Goal: Transaction & Acquisition: Download file/media

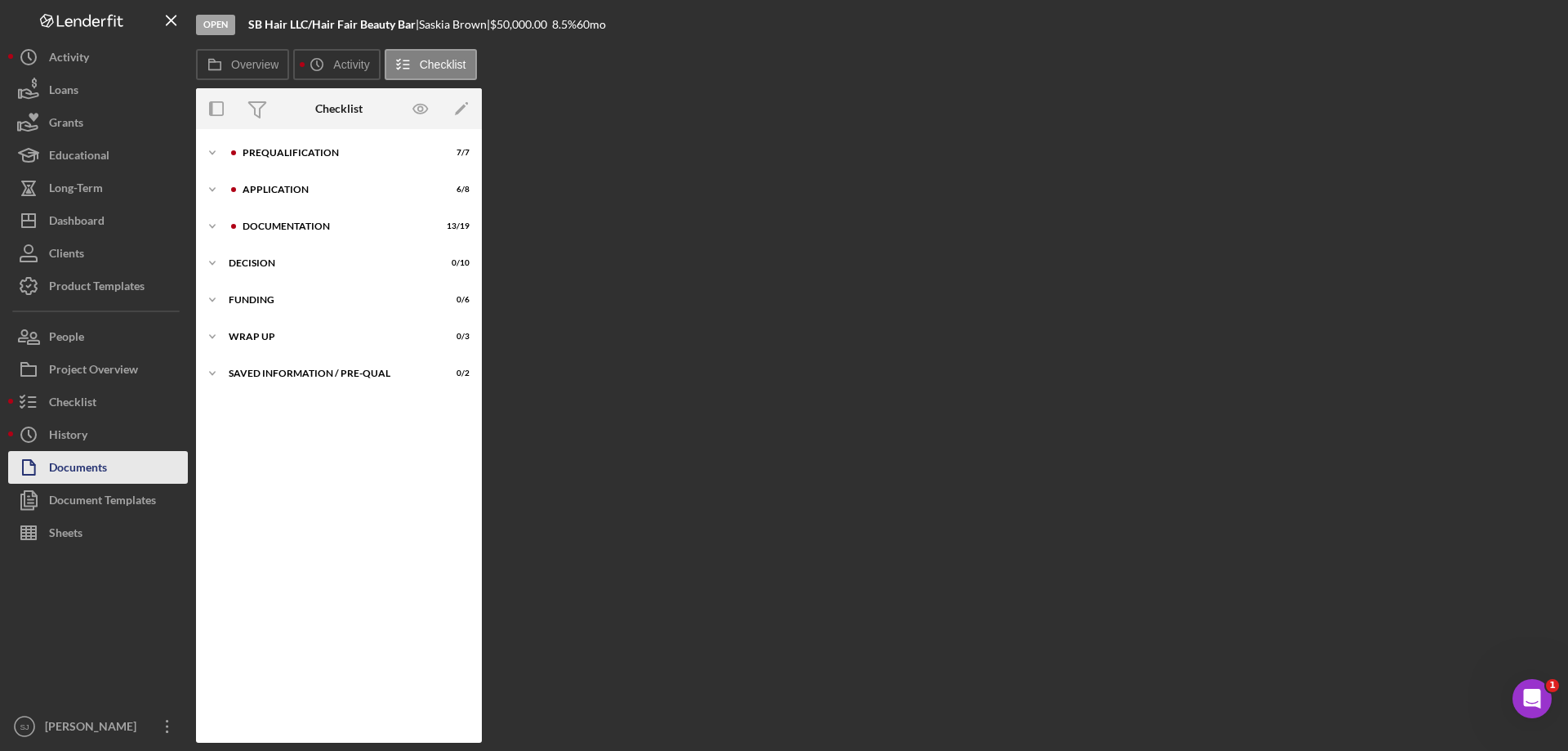
click at [63, 468] on div "Documents" at bounding box center [78, 469] width 58 height 37
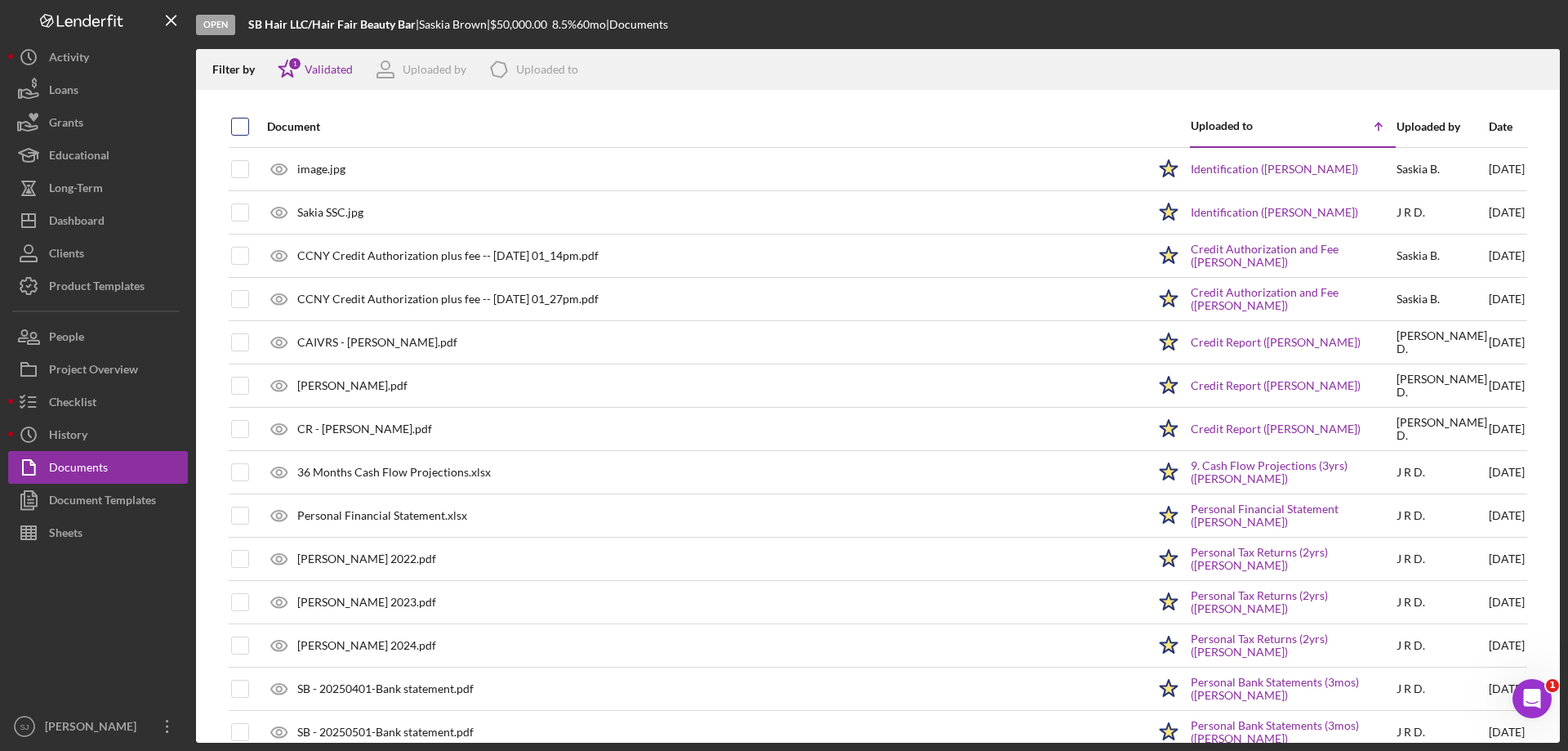
click at [240, 126] on input "checkbox" at bounding box center [240, 126] width 16 height 16
checkbox input "true"
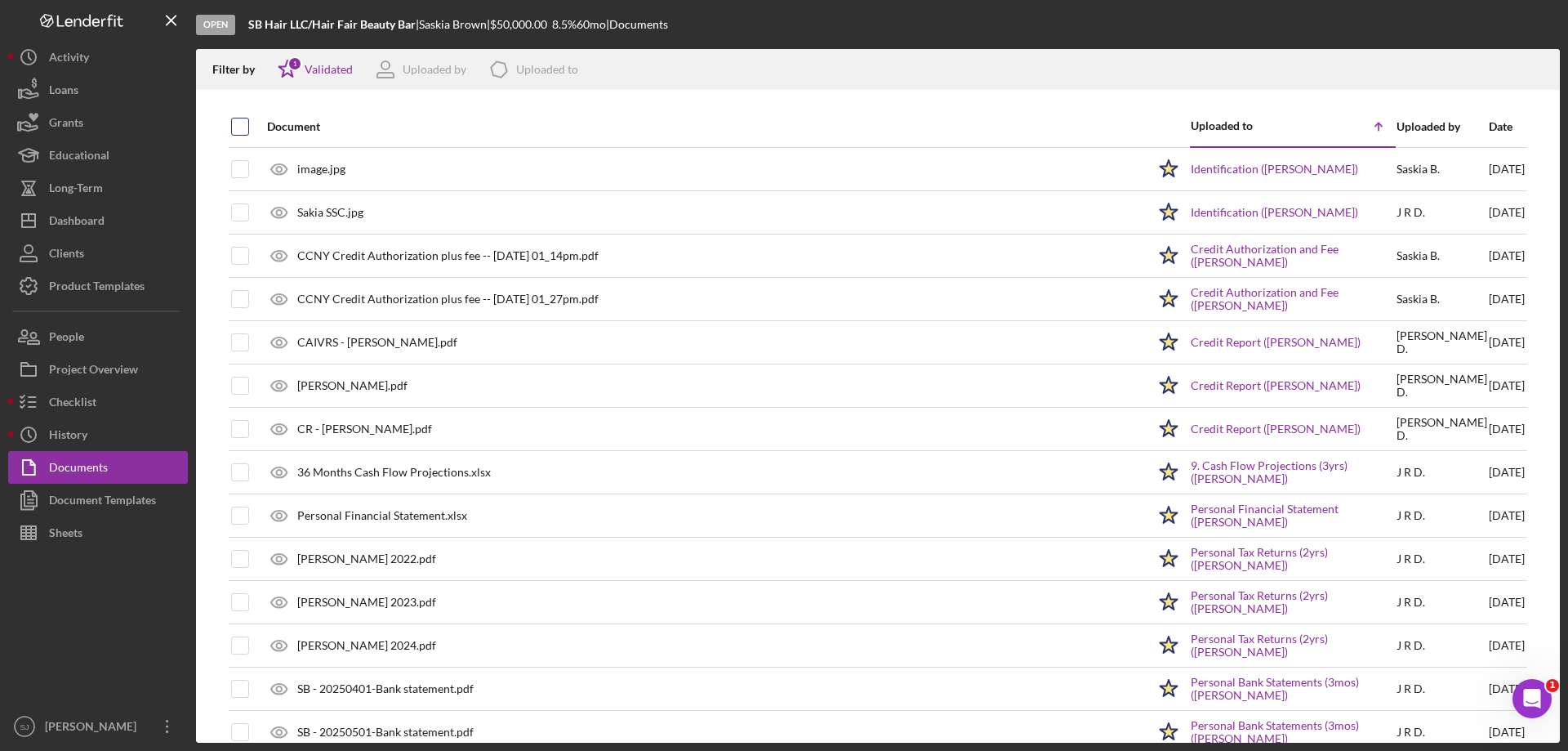
checkbox input "true"
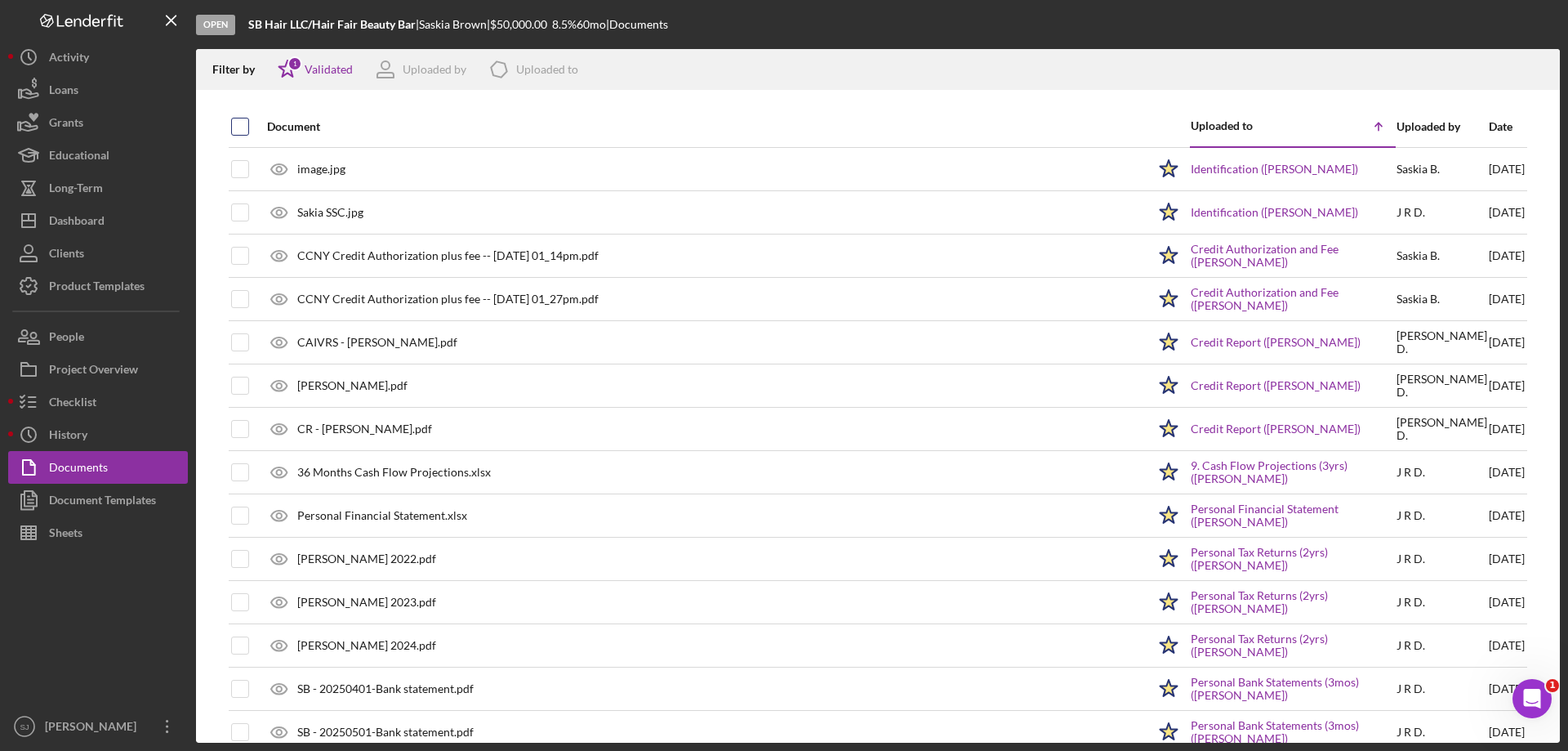
checkbox input "true"
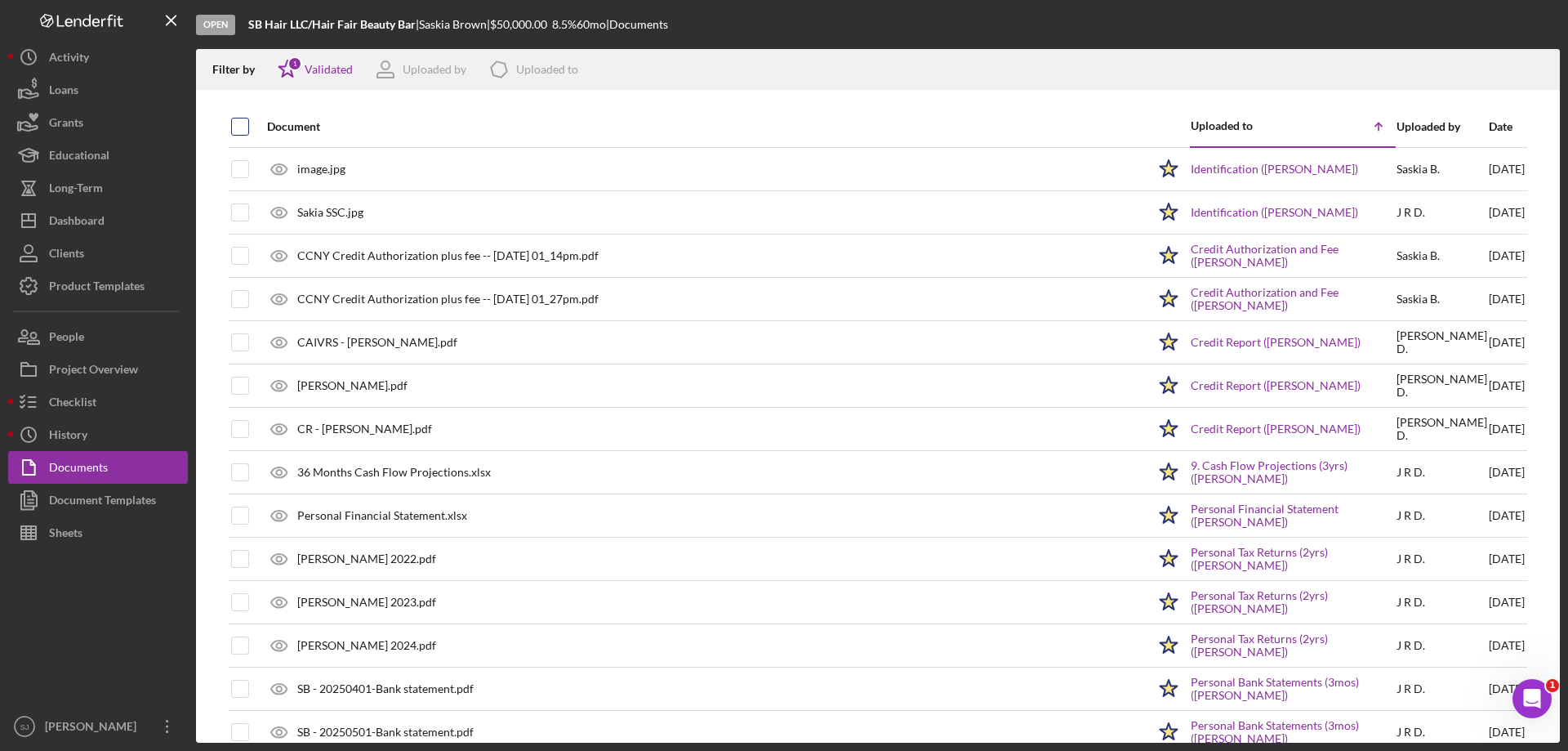
checkbox input "true"
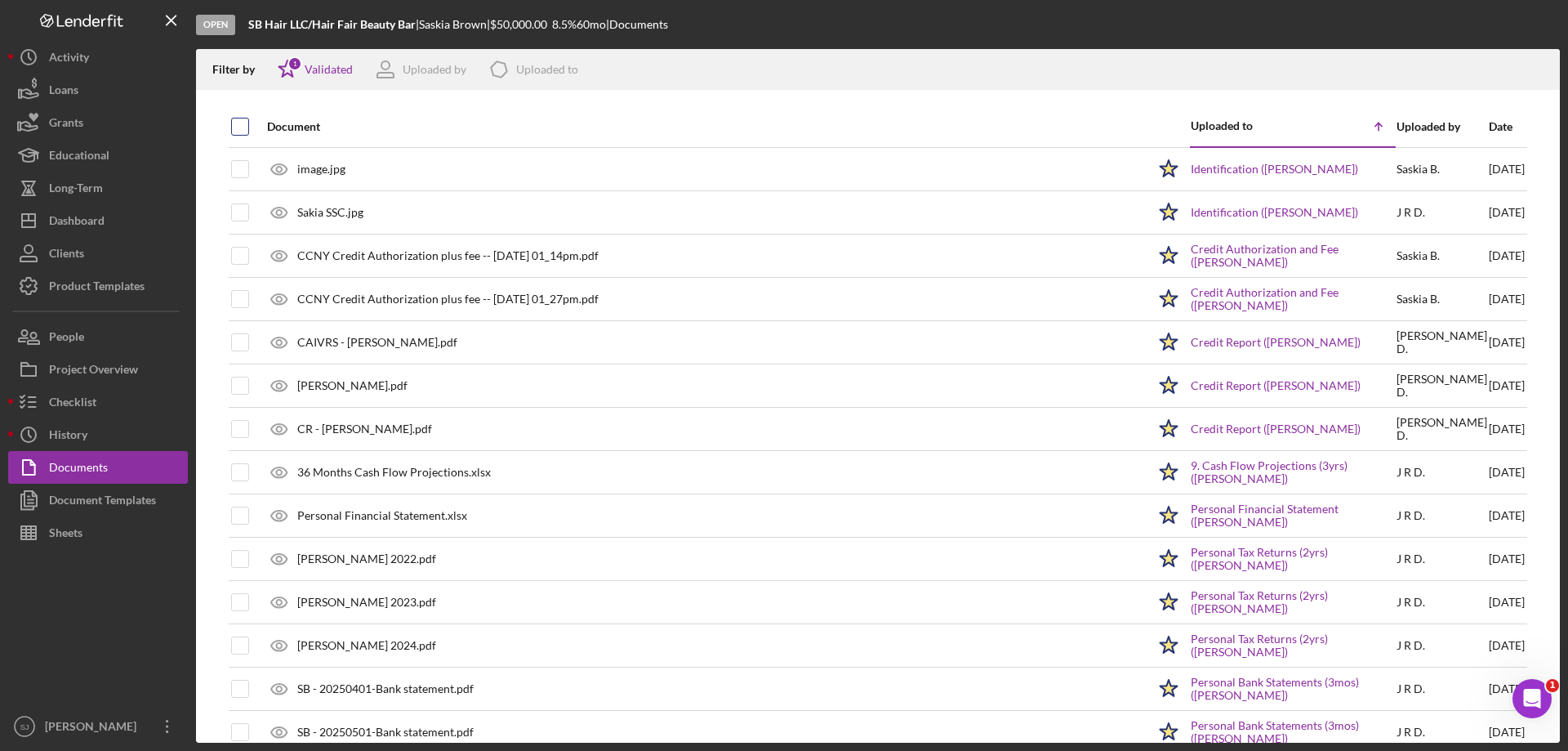
checkbox input "true"
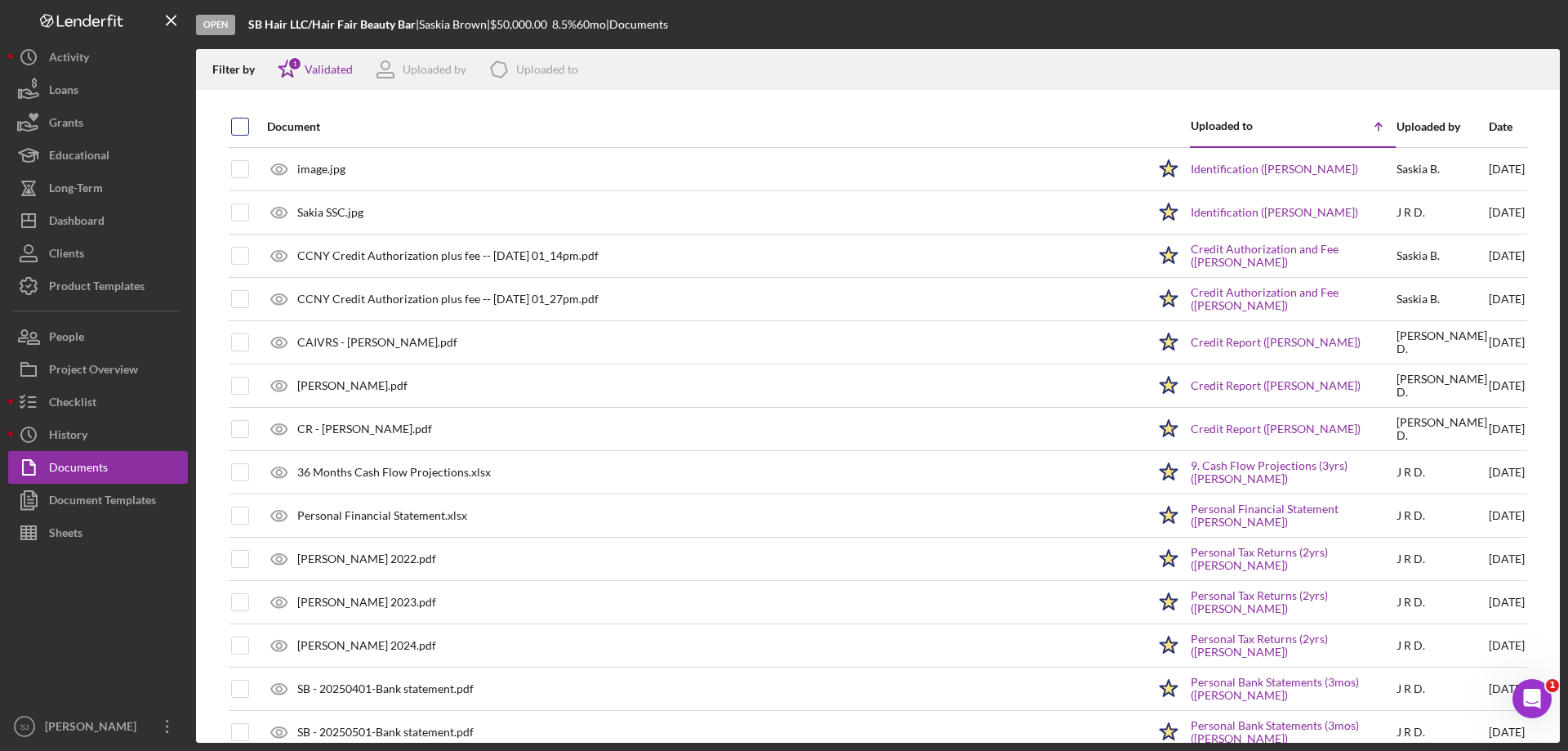
checkbox input "true"
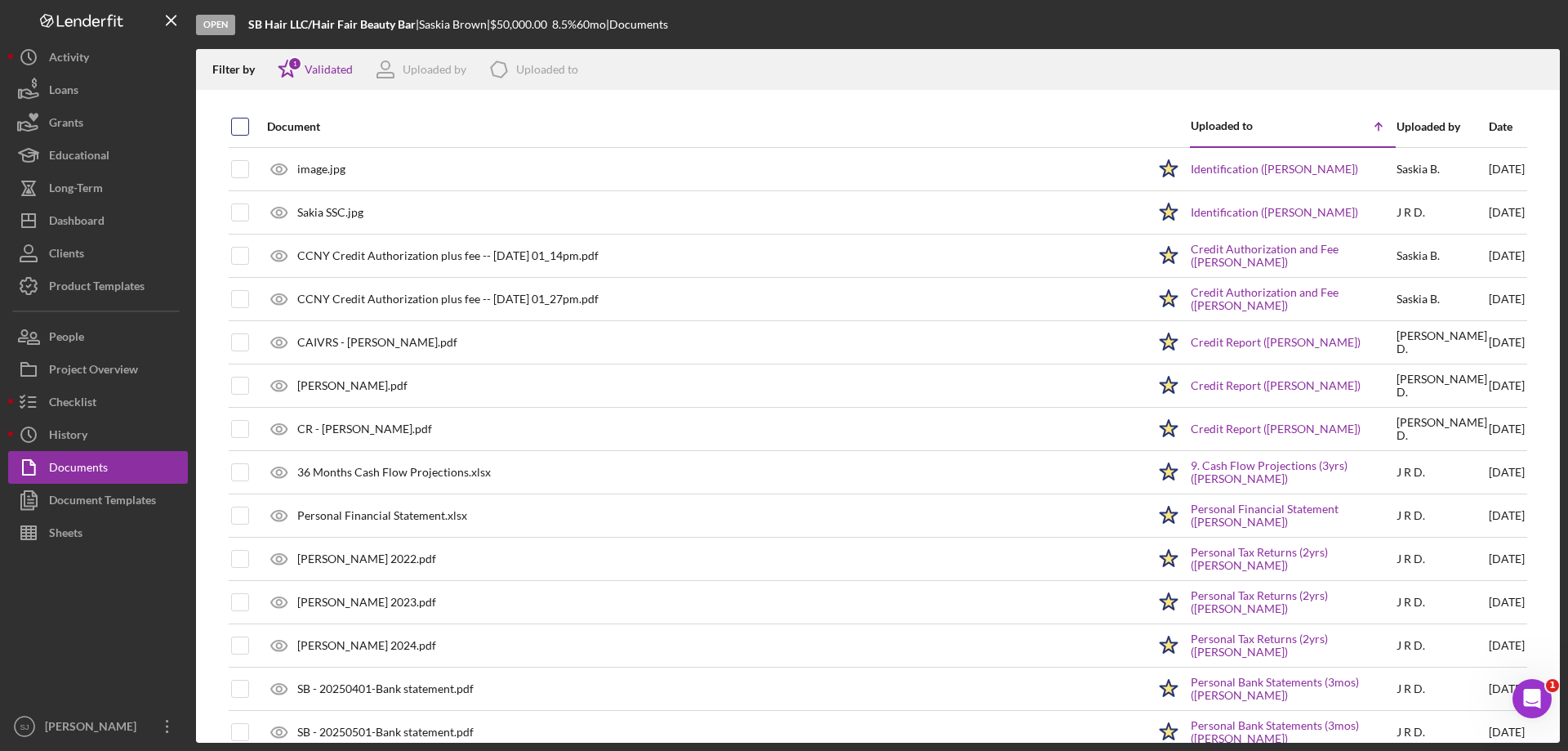
checkbox input "true"
click at [1543, 73] on icon "Icon/Download" at bounding box center [1539, 69] width 37 height 37
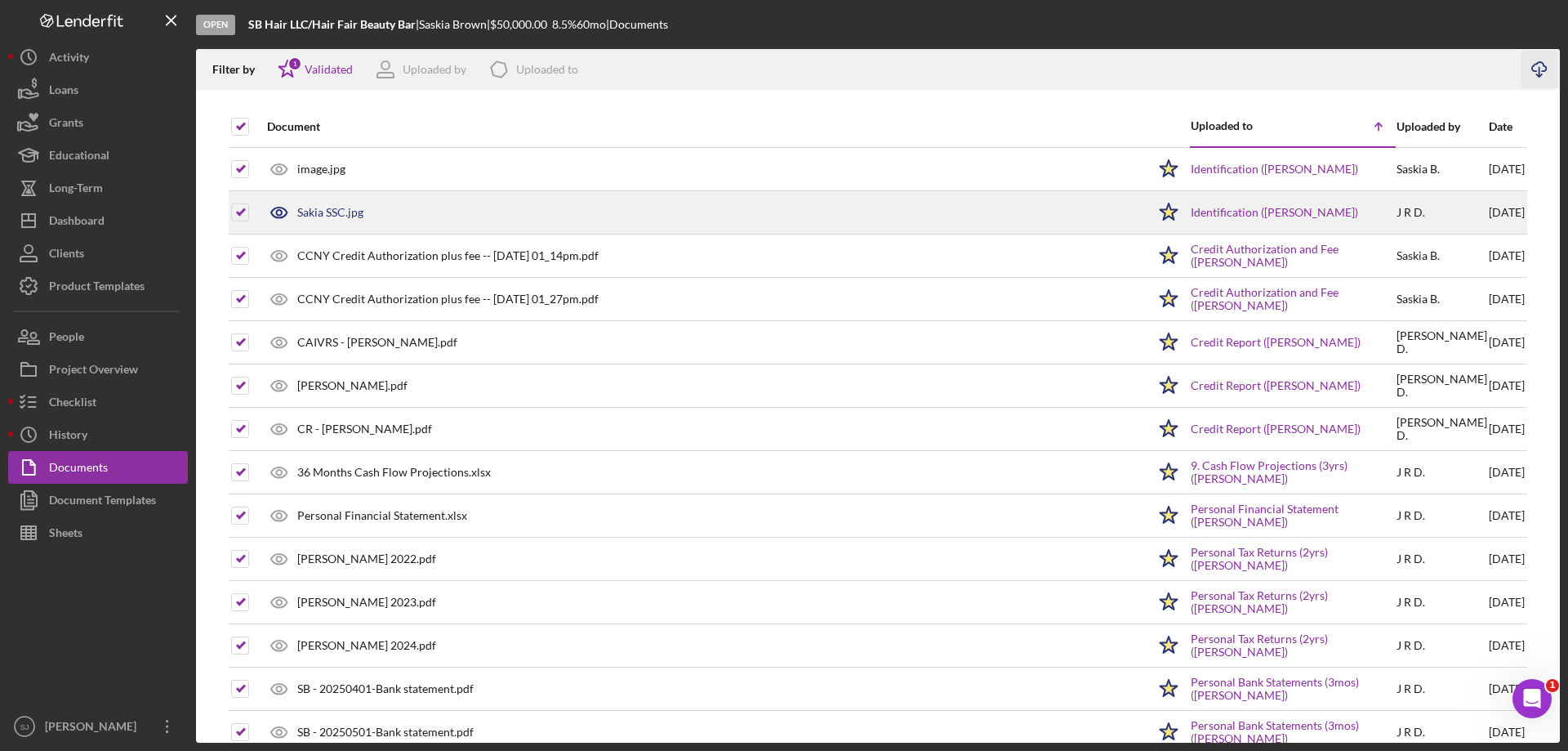
click at [323, 219] on div "Sakia SSC.jpg" at bounding box center [331, 212] width 66 height 13
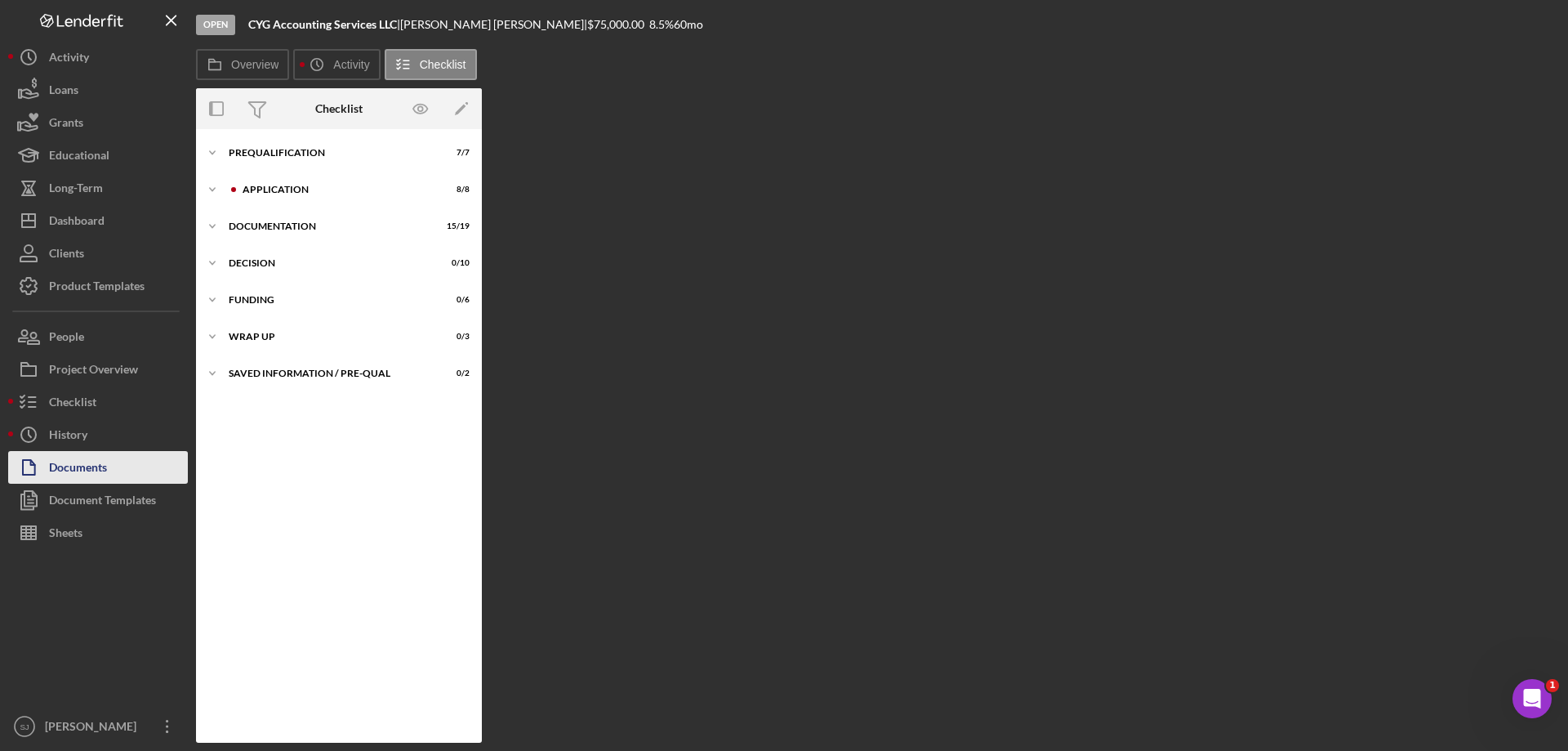
click at [69, 459] on div "Documents" at bounding box center [78, 469] width 58 height 37
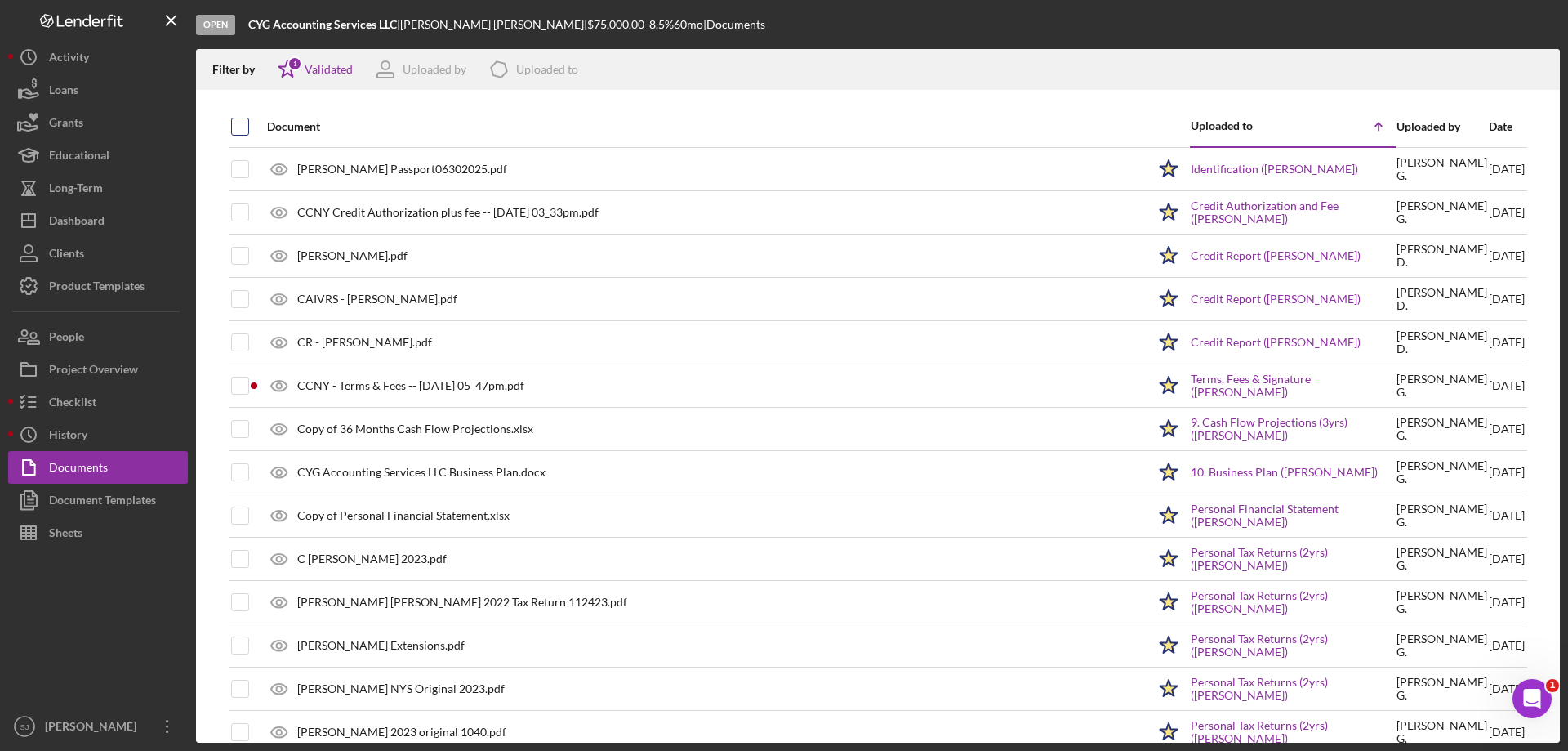
click at [242, 125] on input "checkbox" at bounding box center [240, 126] width 16 height 16
checkbox input "true"
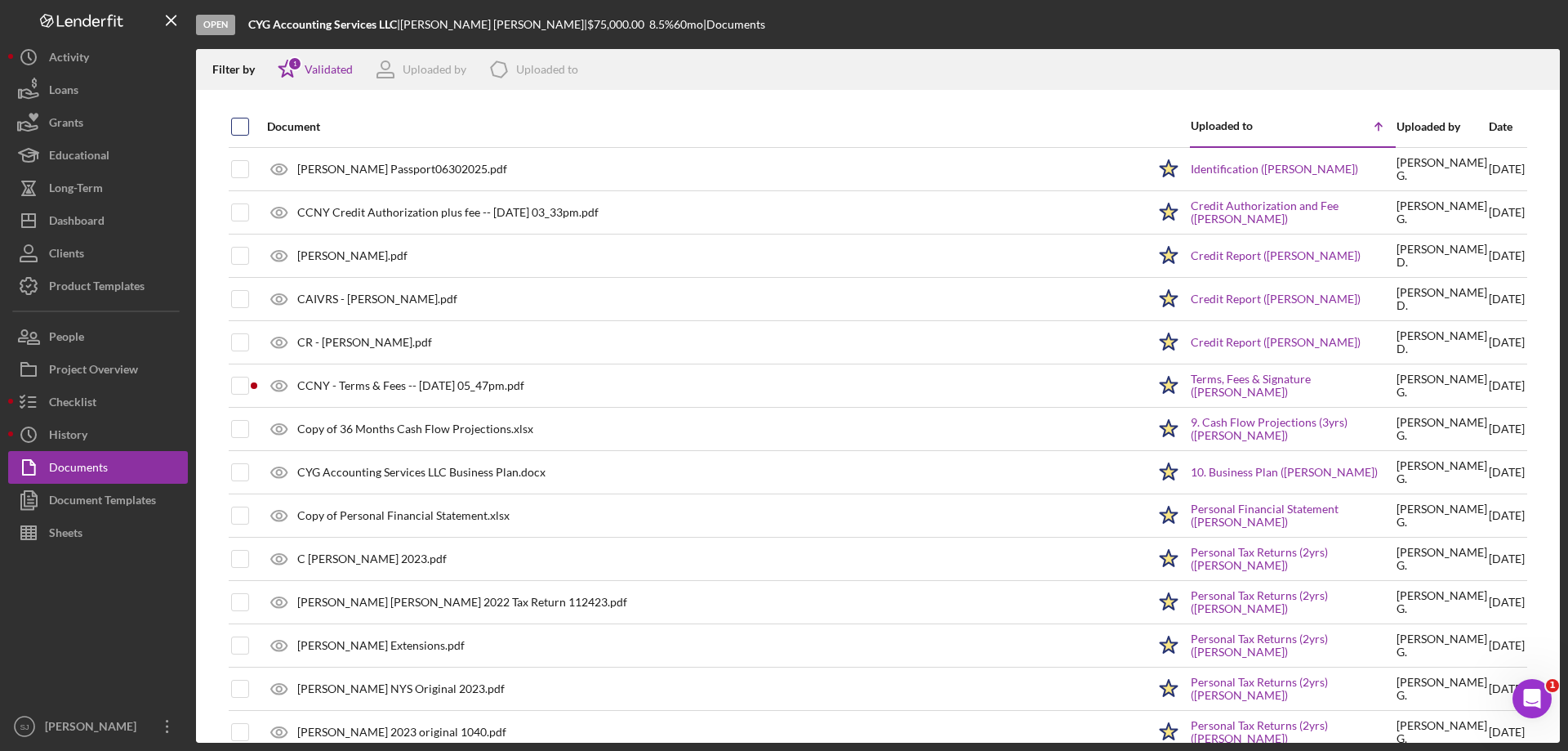
checkbox input "true"
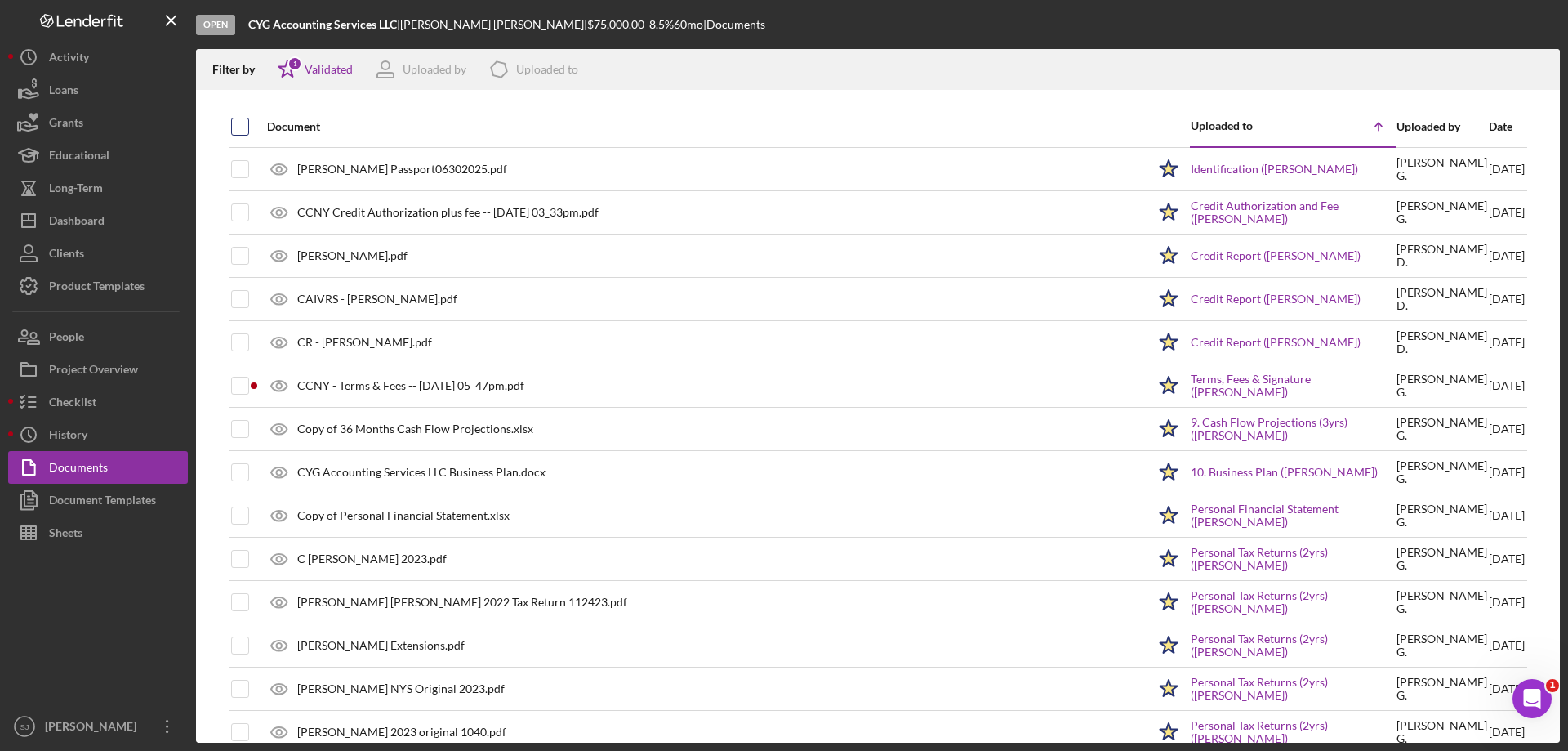
checkbox input "true"
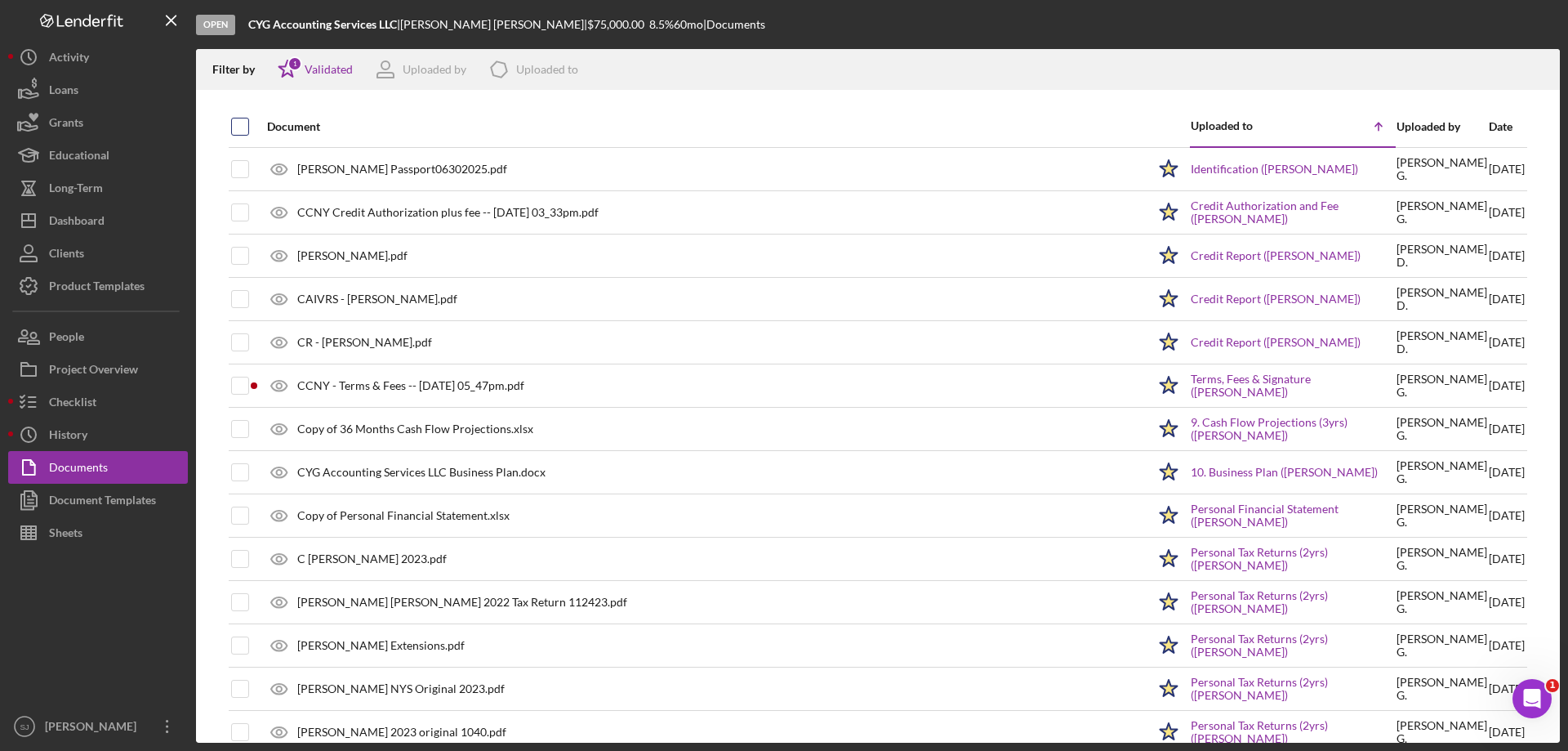
checkbox input "true"
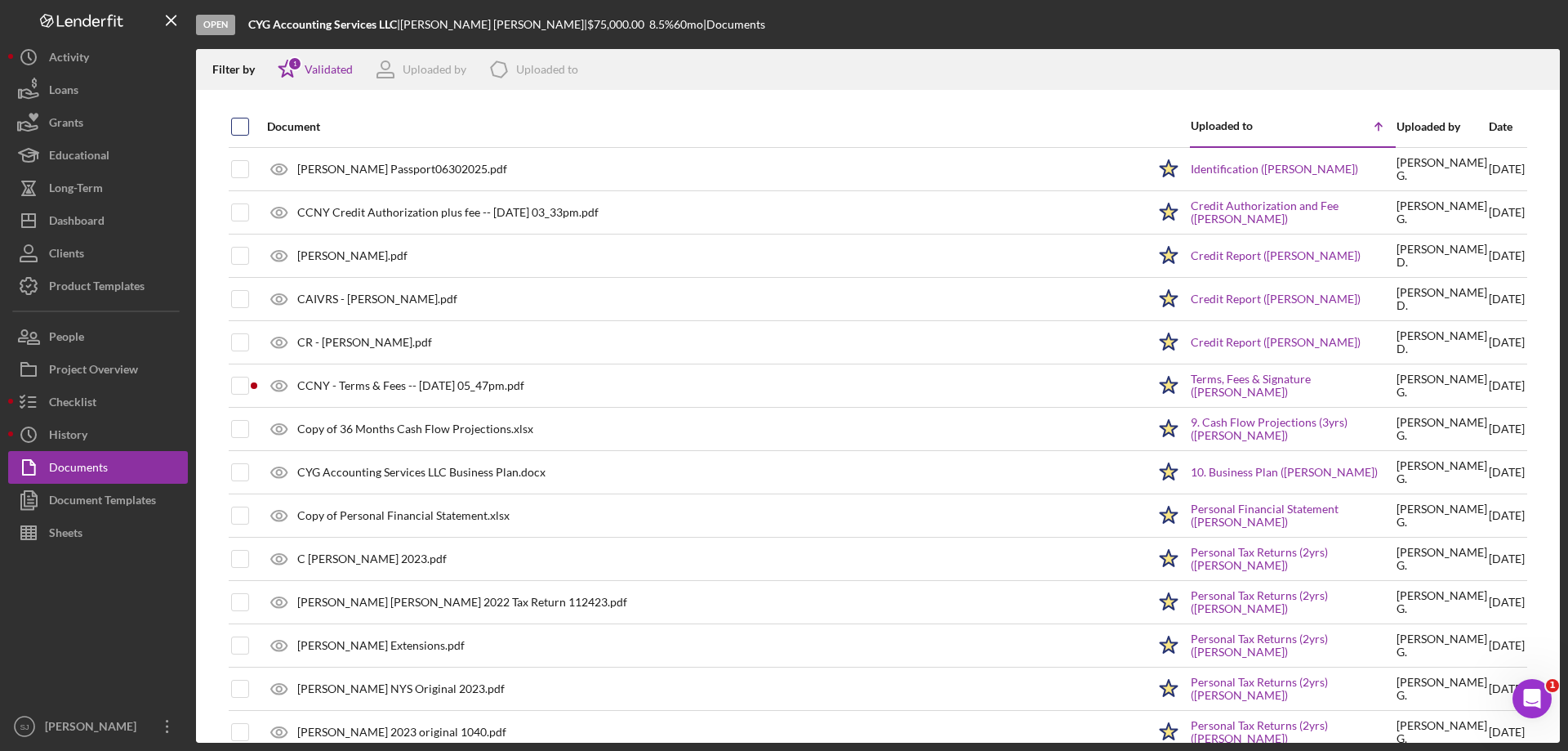
checkbox input "true"
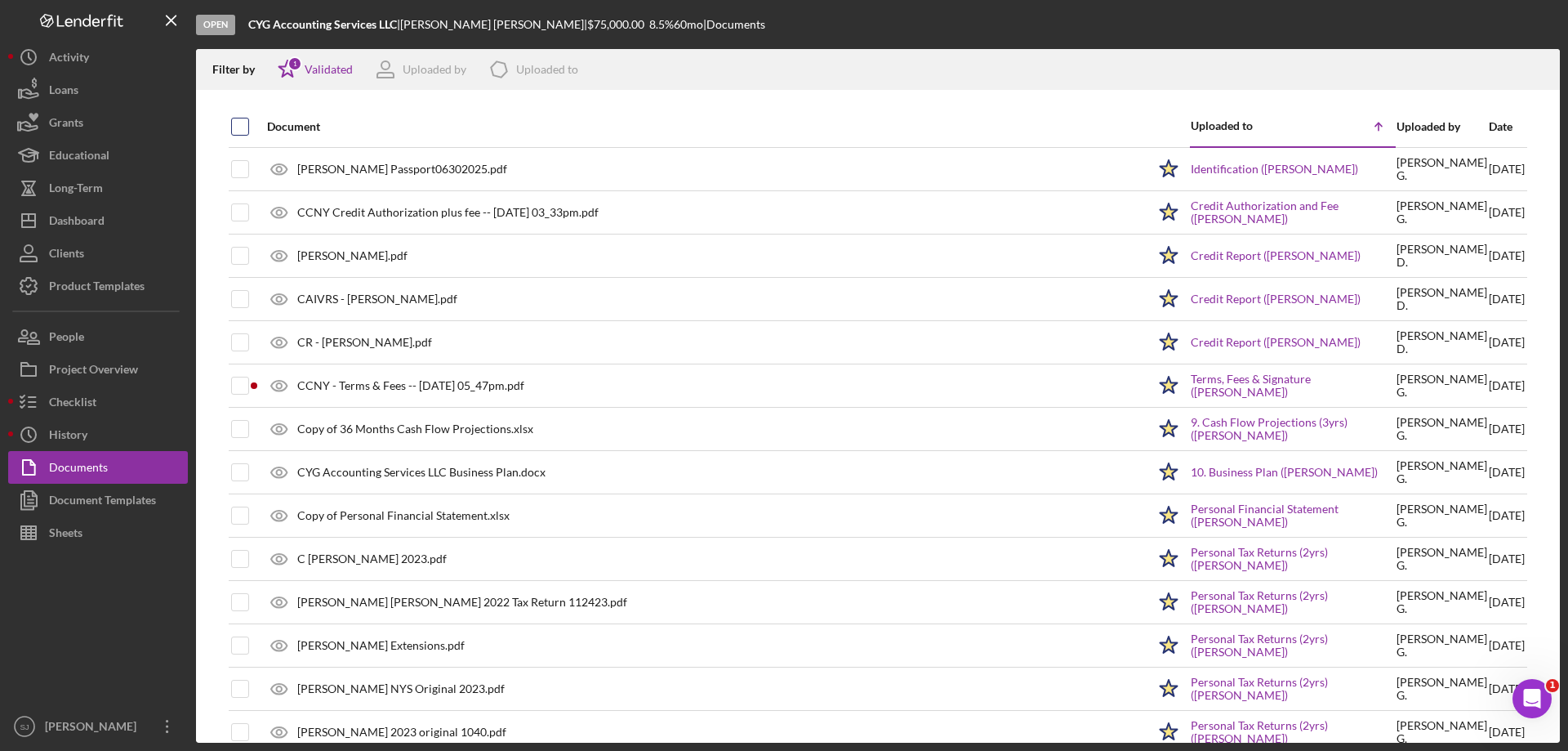
checkbox input "true"
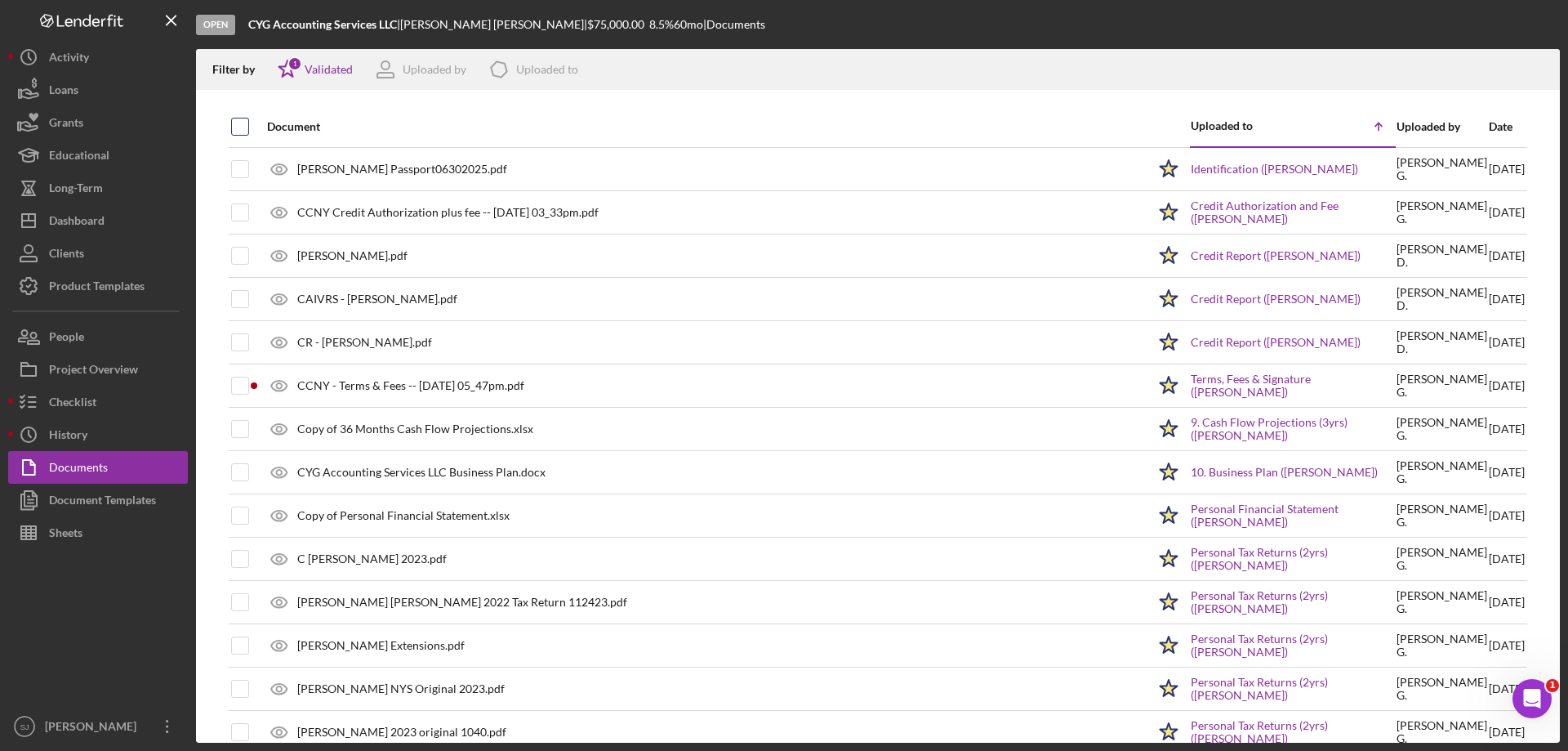
checkbox input "true"
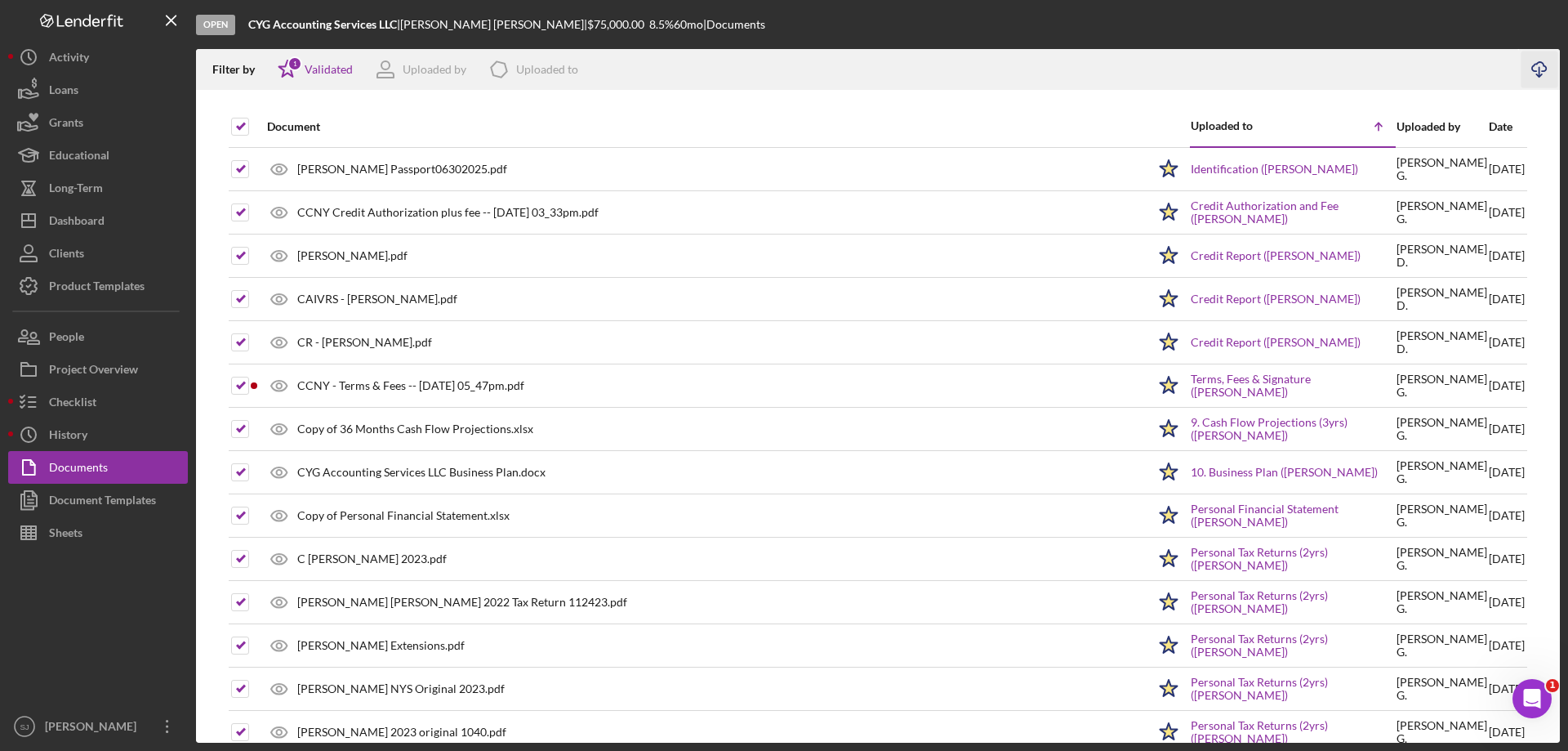
click at [1542, 65] on icon "Icon/Download" at bounding box center [1539, 69] width 37 height 37
